Goal: Information Seeking & Learning: Understand process/instructions

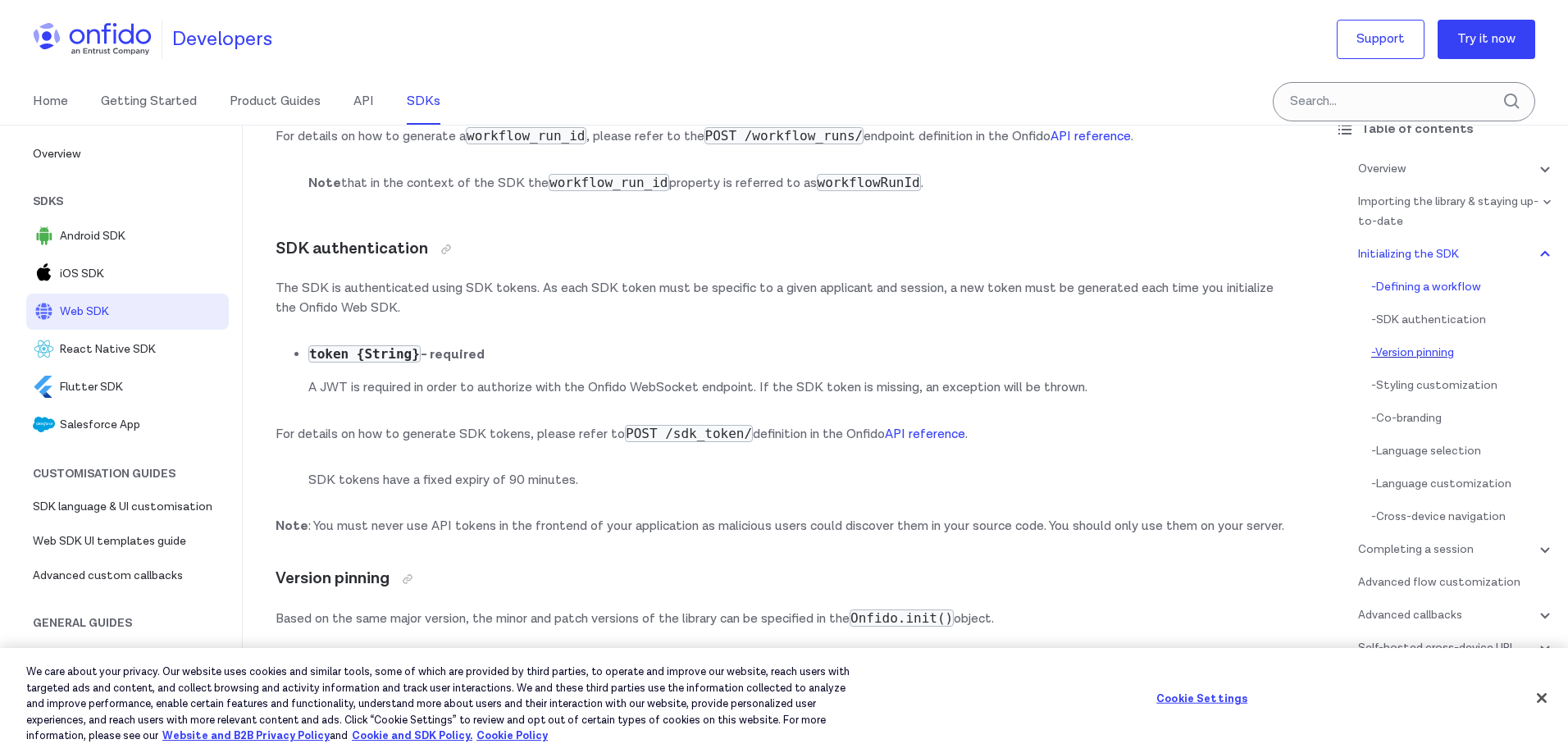
scroll to position [146, 0]
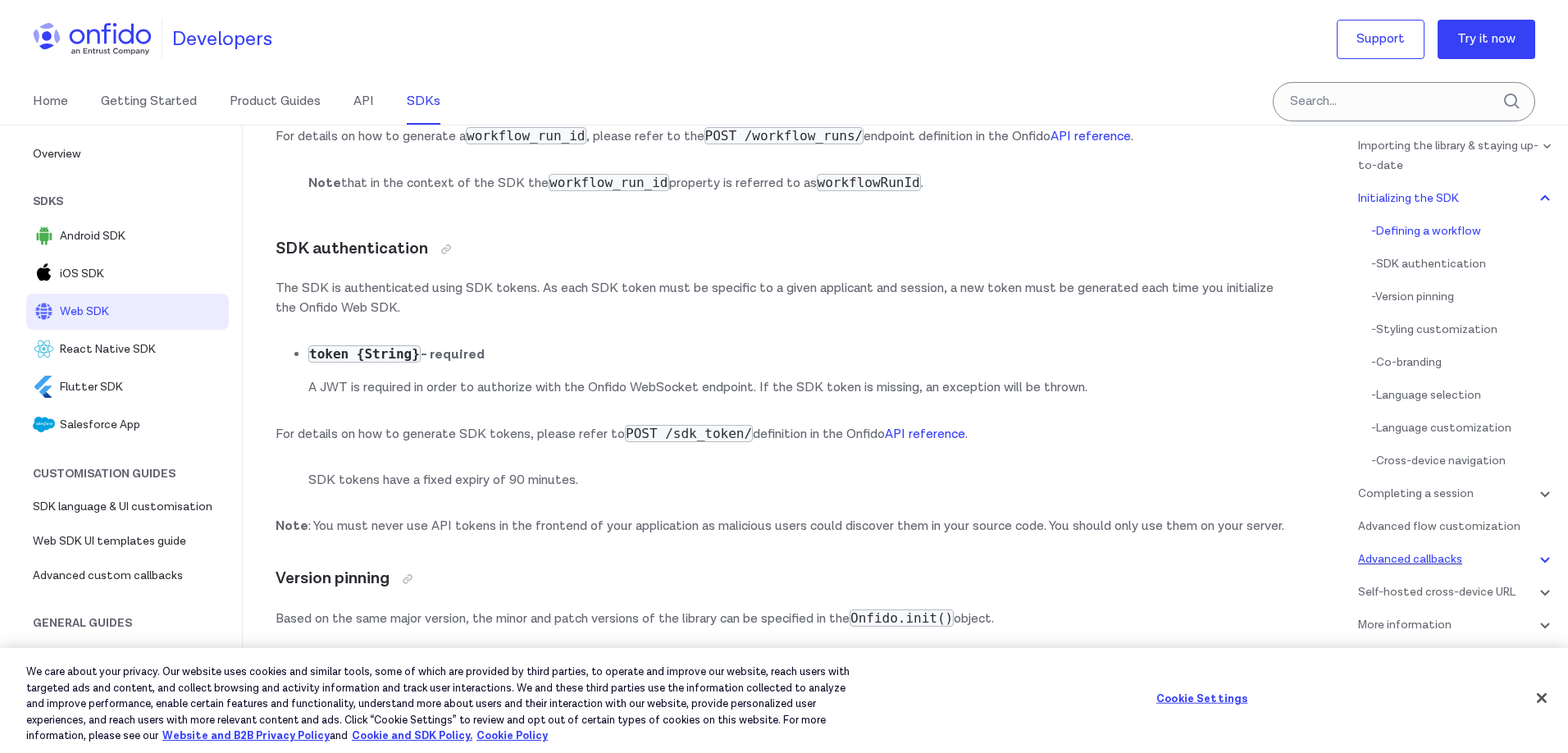
click at [1407, 553] on div "Advanced callbacks" at bounding box center [1456, 560] width 197 height 20
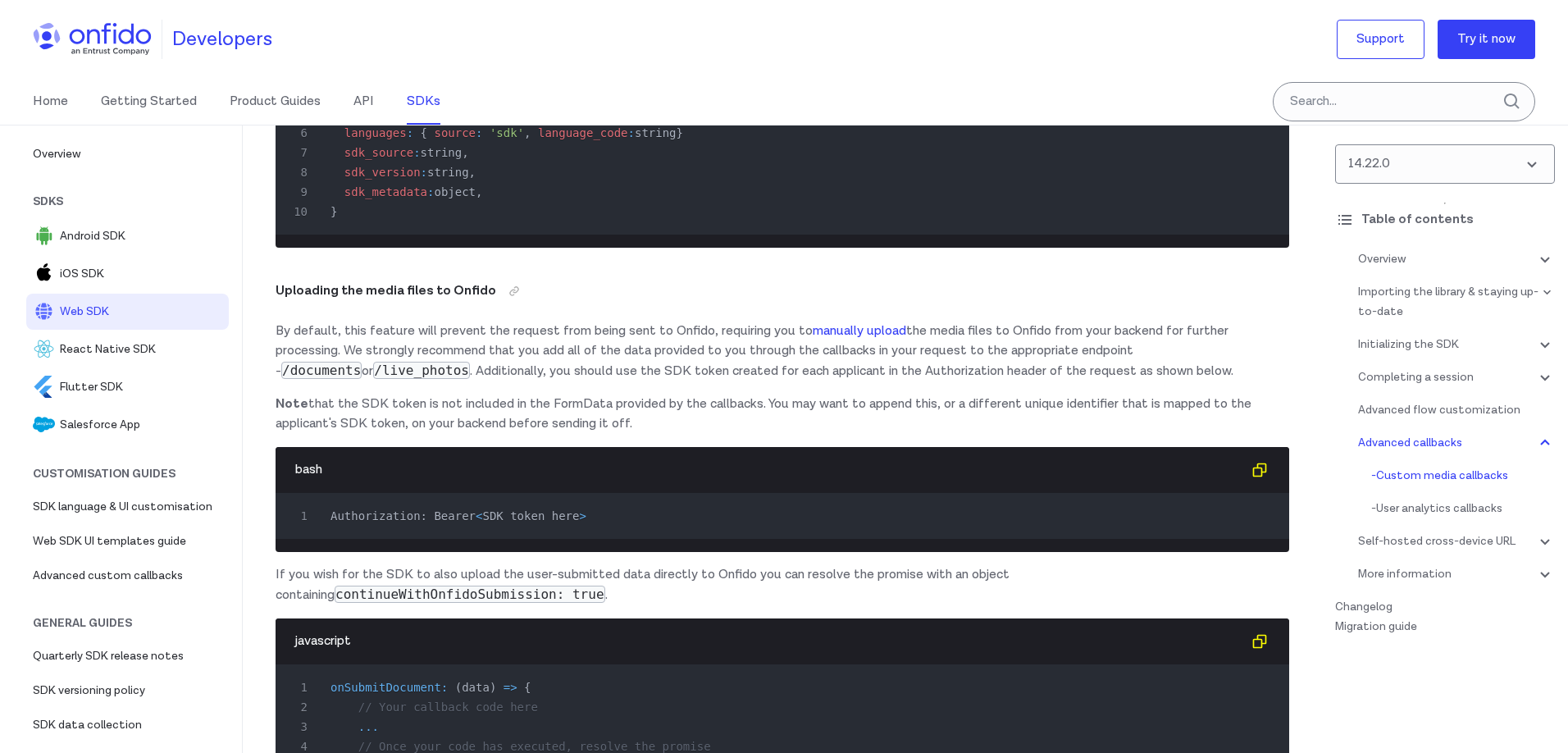
scroll to position [25156, 0]
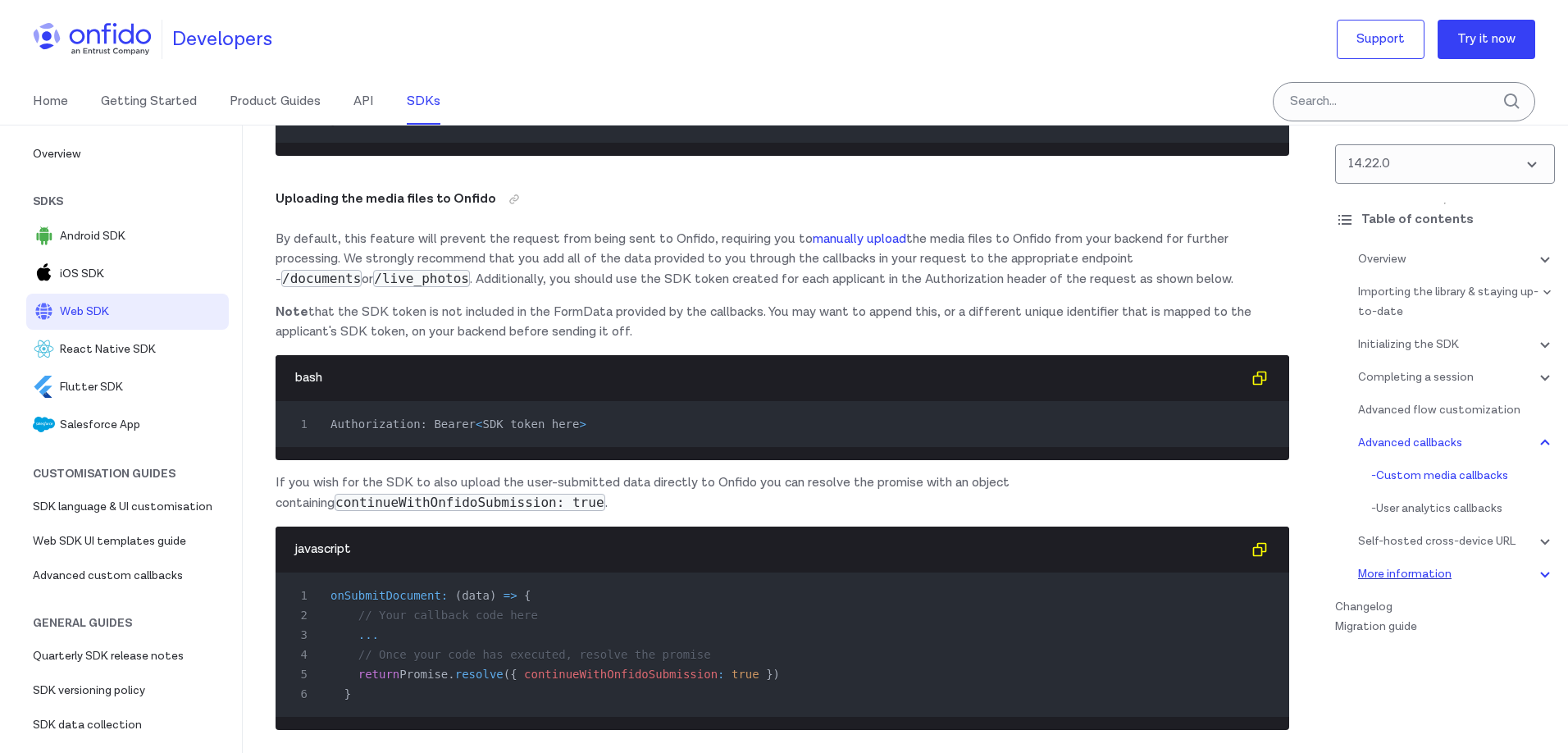
click at [1421, 572] on div "More information" at bounding box center [1456, 574] width 197 height 20
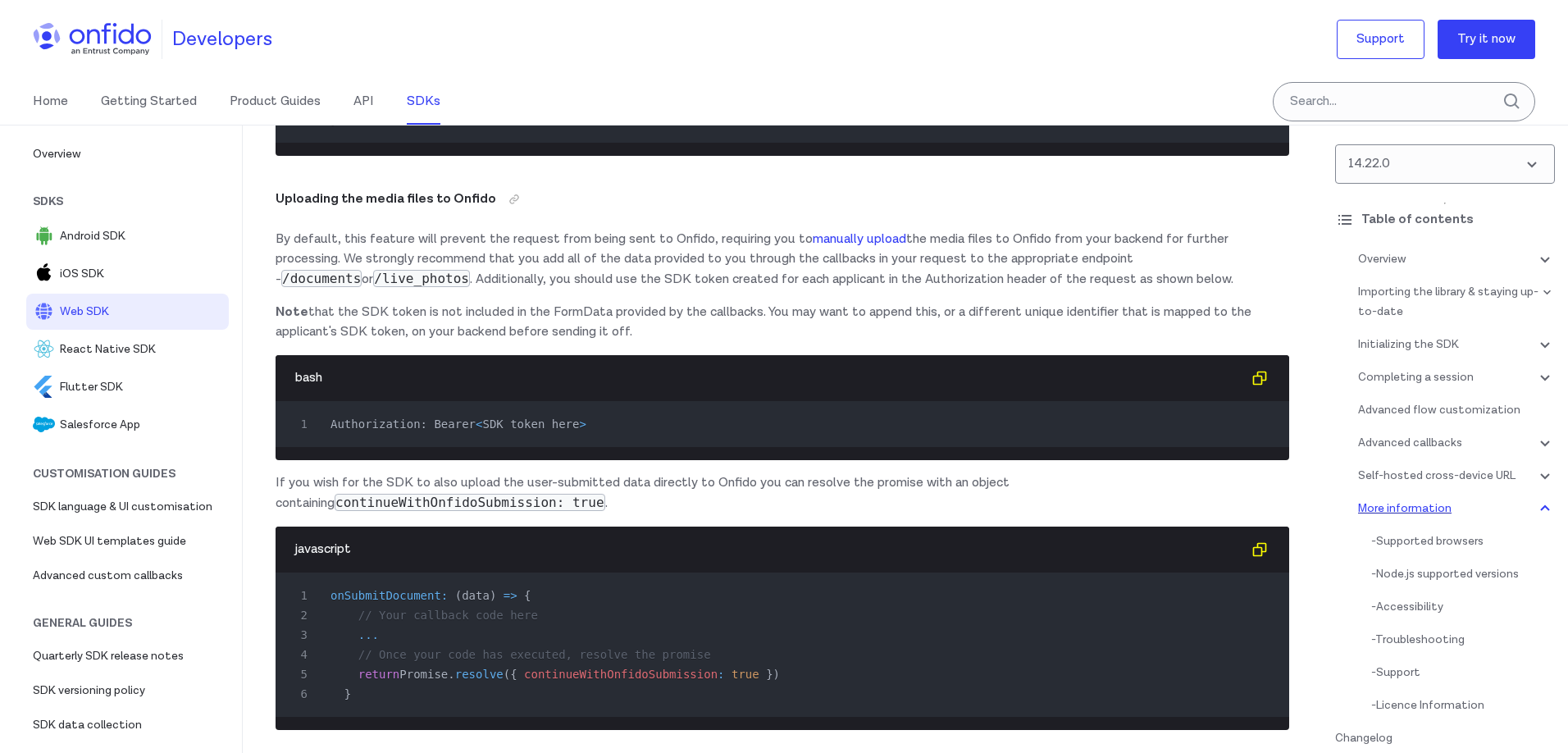
scroll to position [36162, 0]
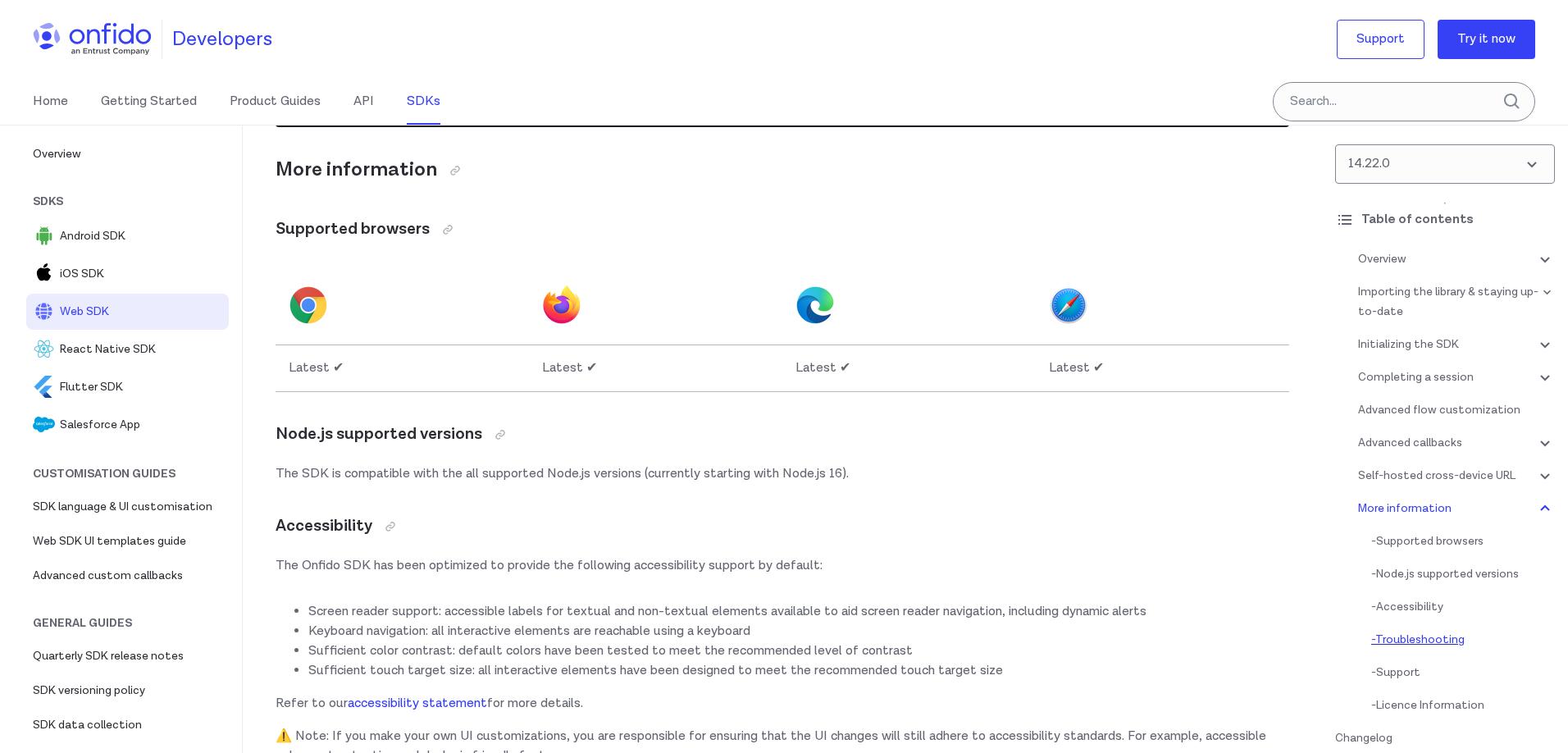
click at [1422, 637] on div "- Troubleshooting" at bounding box center [1463, 640] width 183 height 20
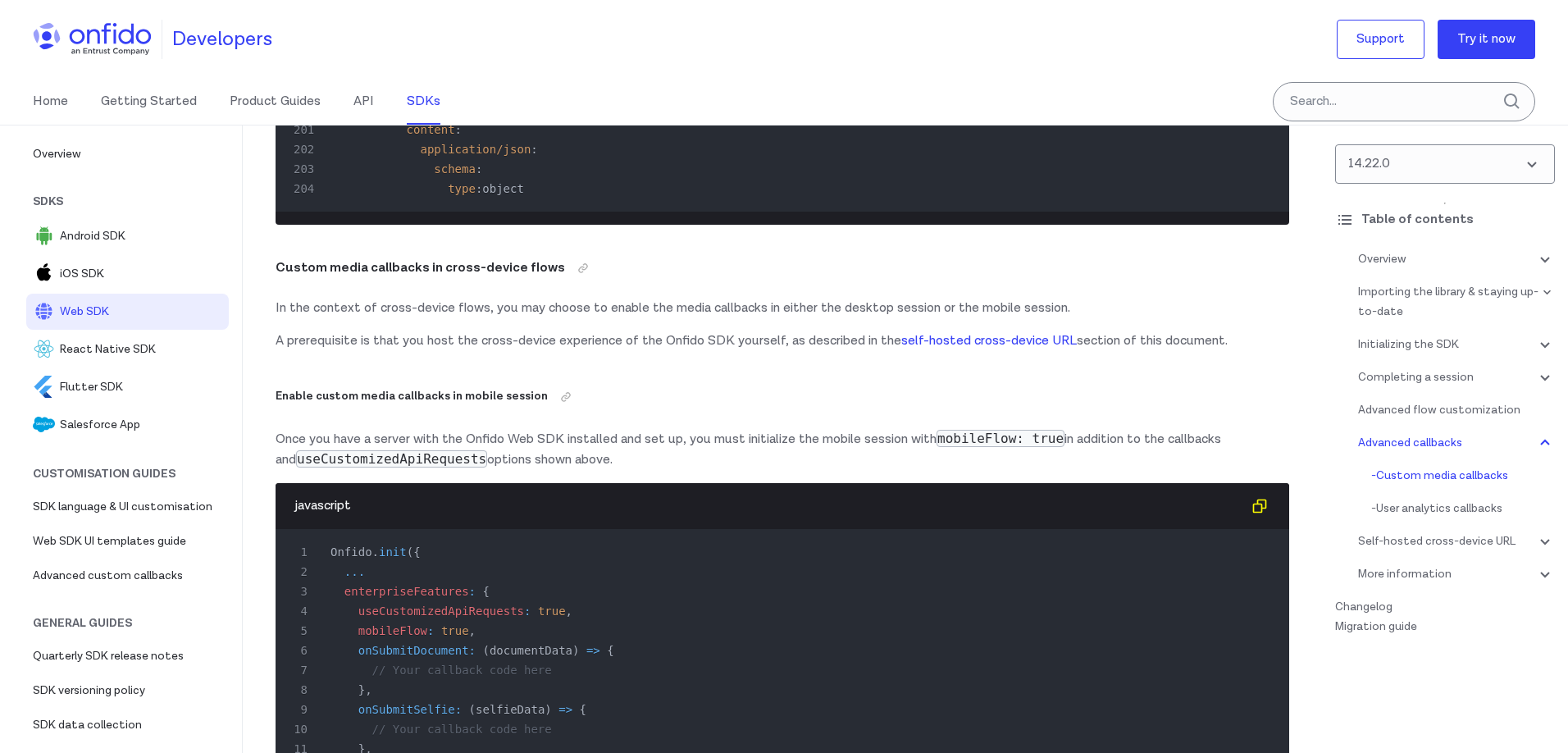
scroll to position [30067, 0]
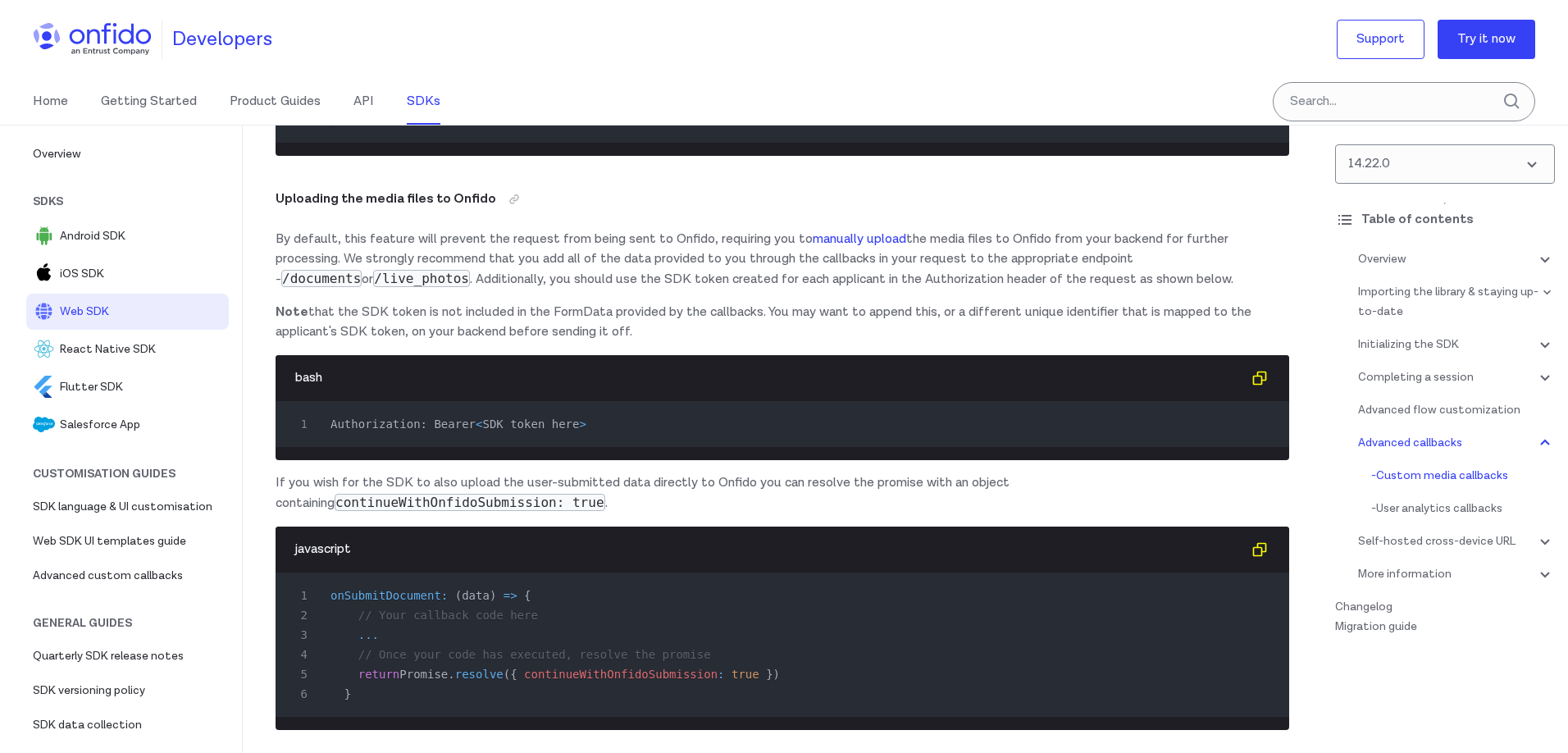
scroll to position [4582, 0]
